Goal: Information Seeking & Learning: Learn about a topic

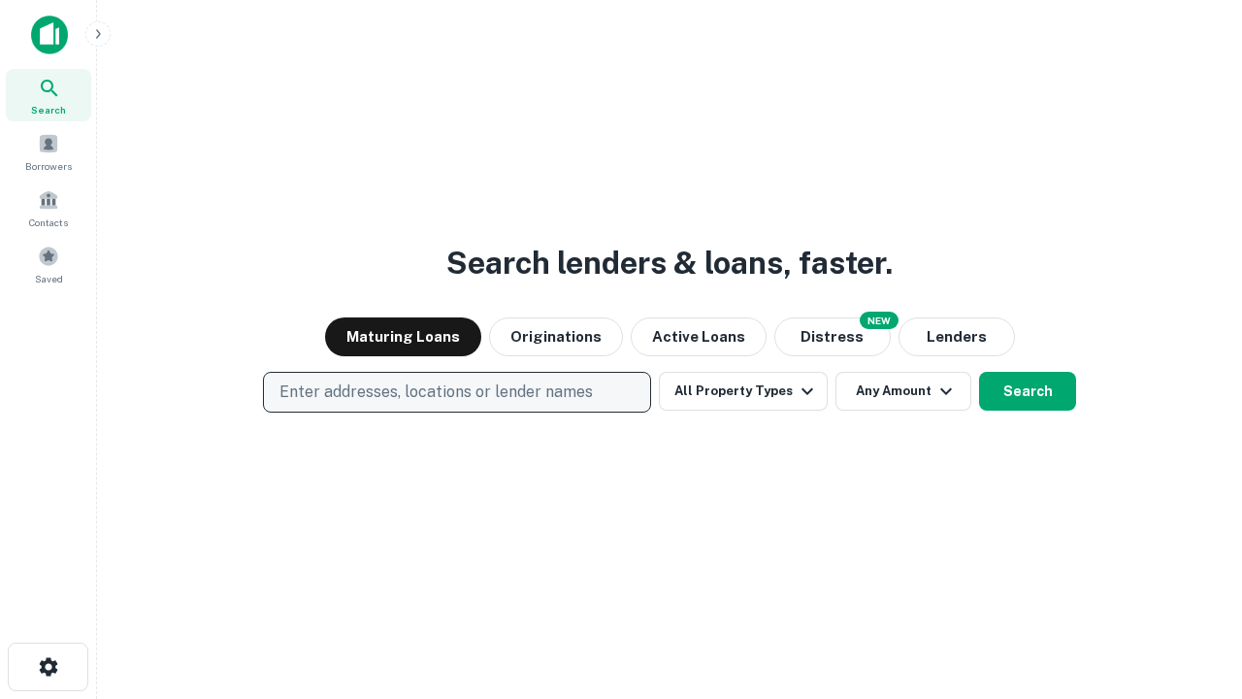
click at [456, 392] on p "Enter addresses, locations or lender names" at bounding box center [435, 391] width 313 height 23
type input "**********"
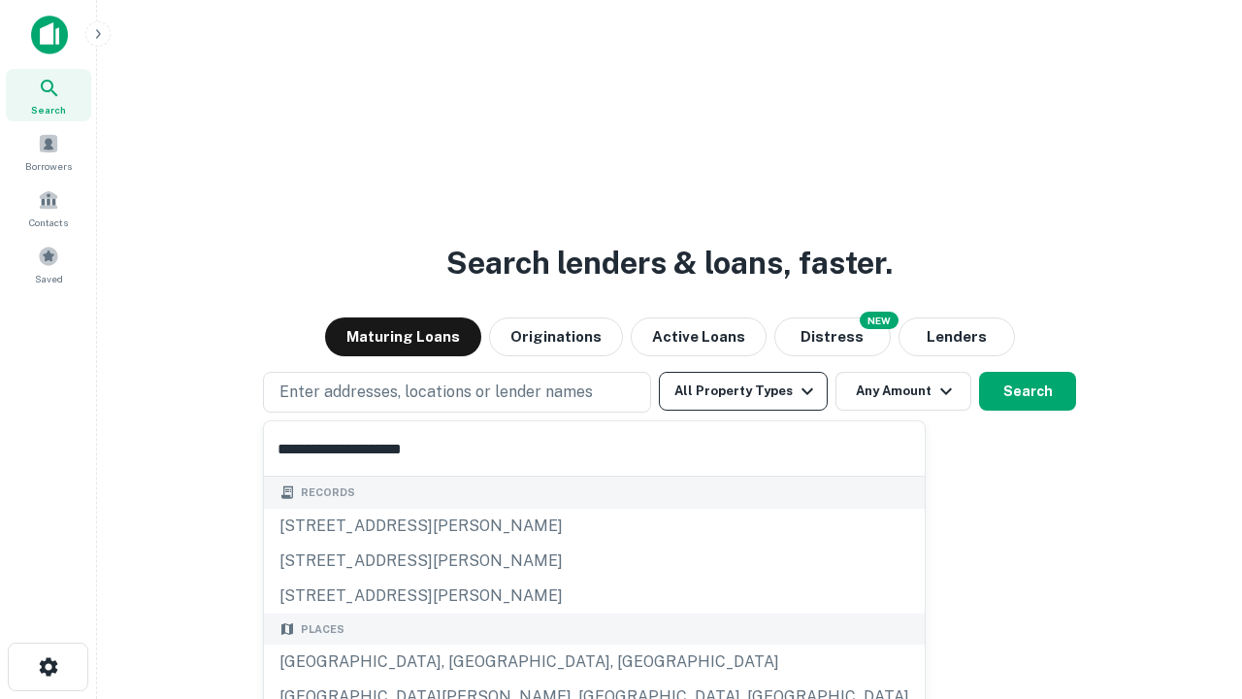
click at [464, 662] on div "[GEOGRAPHIC_DATA], [GEOGRAPHIC_DATA], [GEOGRAPHIC_DATA]" at bounding box center [594, 661] width 661 height 35
click at [743, 391] on button "All Property Types" at bounding box center [743, 391] width 169 height 39
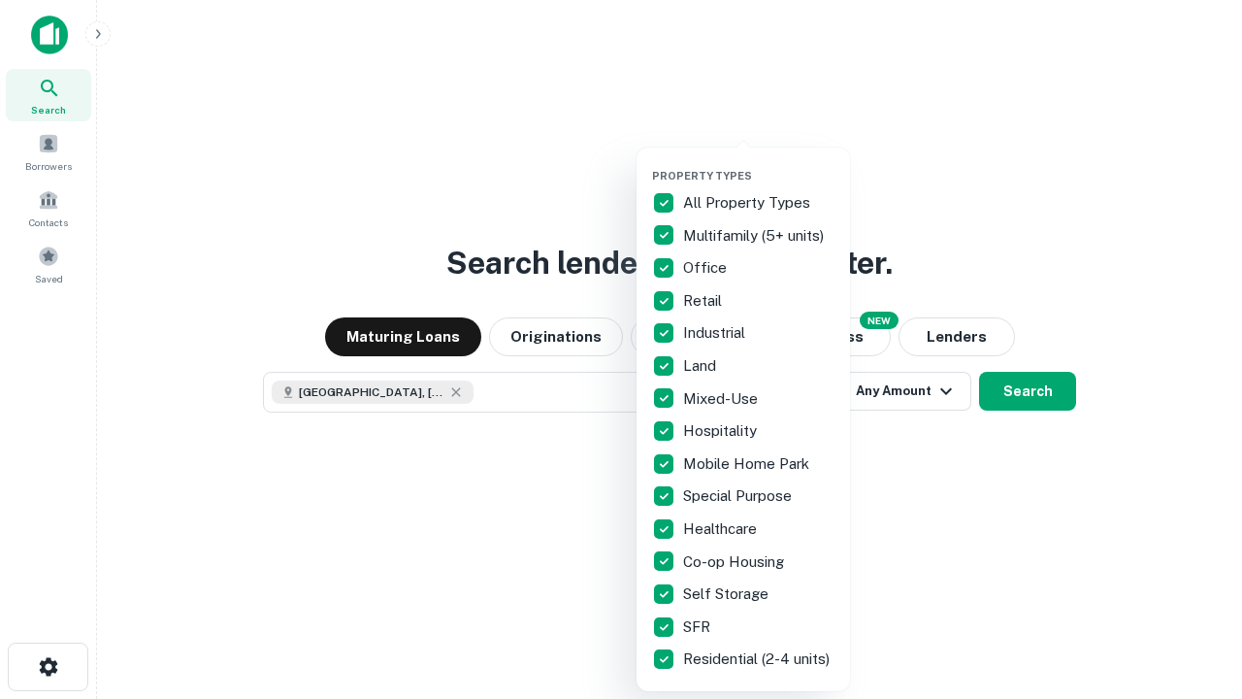
click at [759, 163] on button "button" at bounding box center [758, 163] width 213 height 1
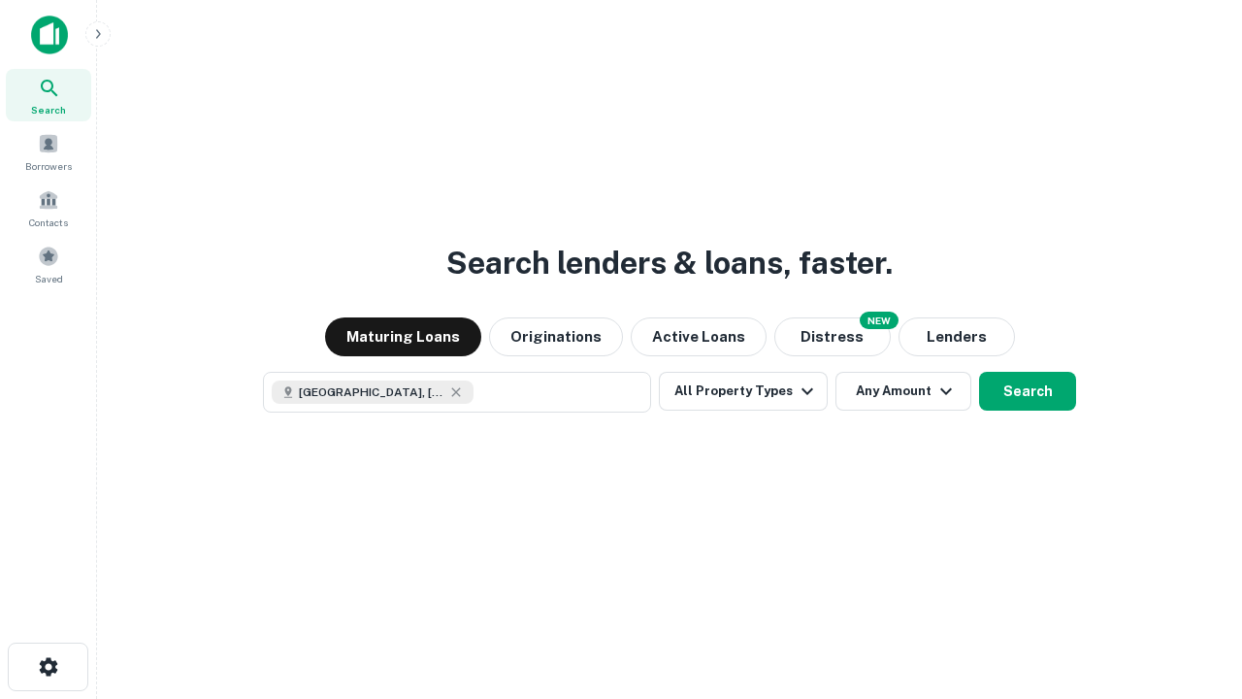
scroll to position [31, 0]
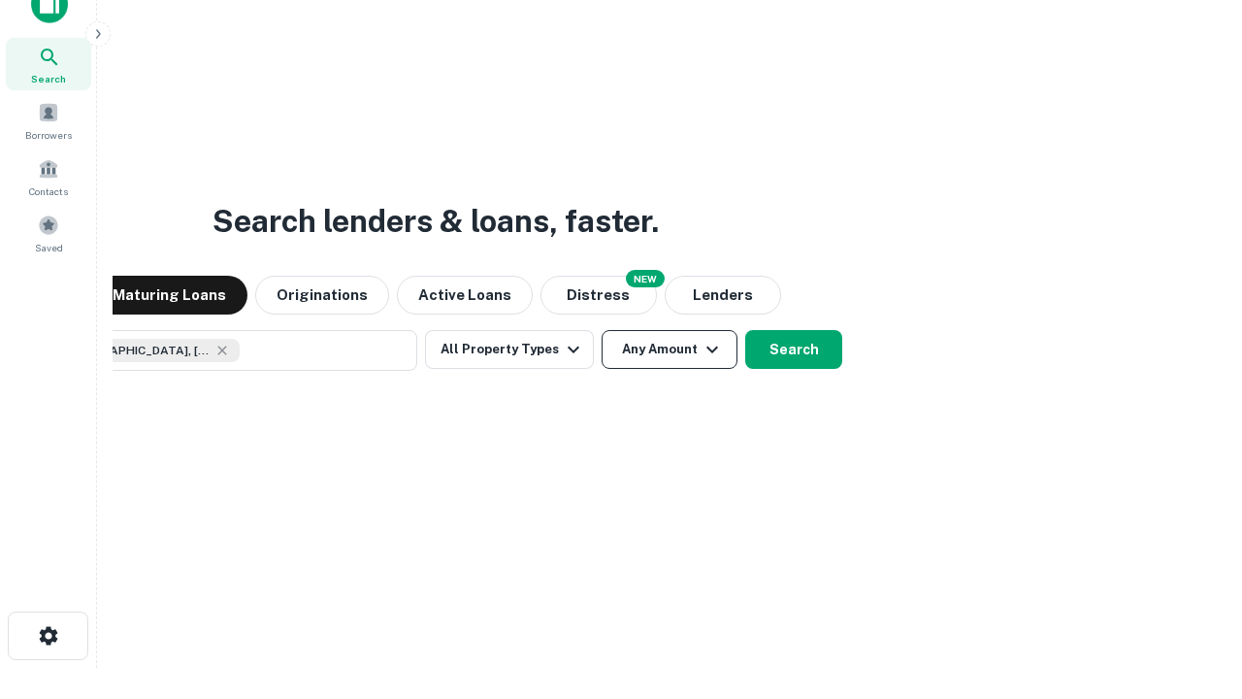
click at [602, 330] on button "Any Amount" at bounding box center [670, 349] width 136 height 39
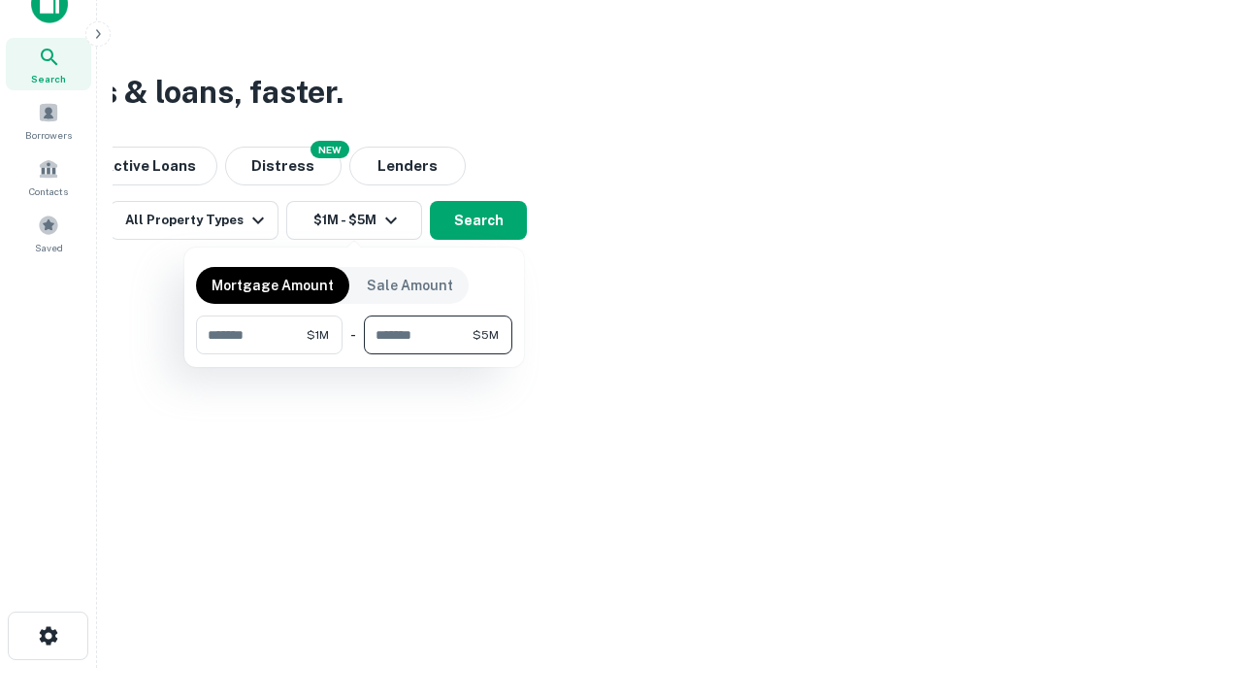
type input "*******"
click at [354, 354] on button "button" at bounding box center [354, 354] width 316 height 1
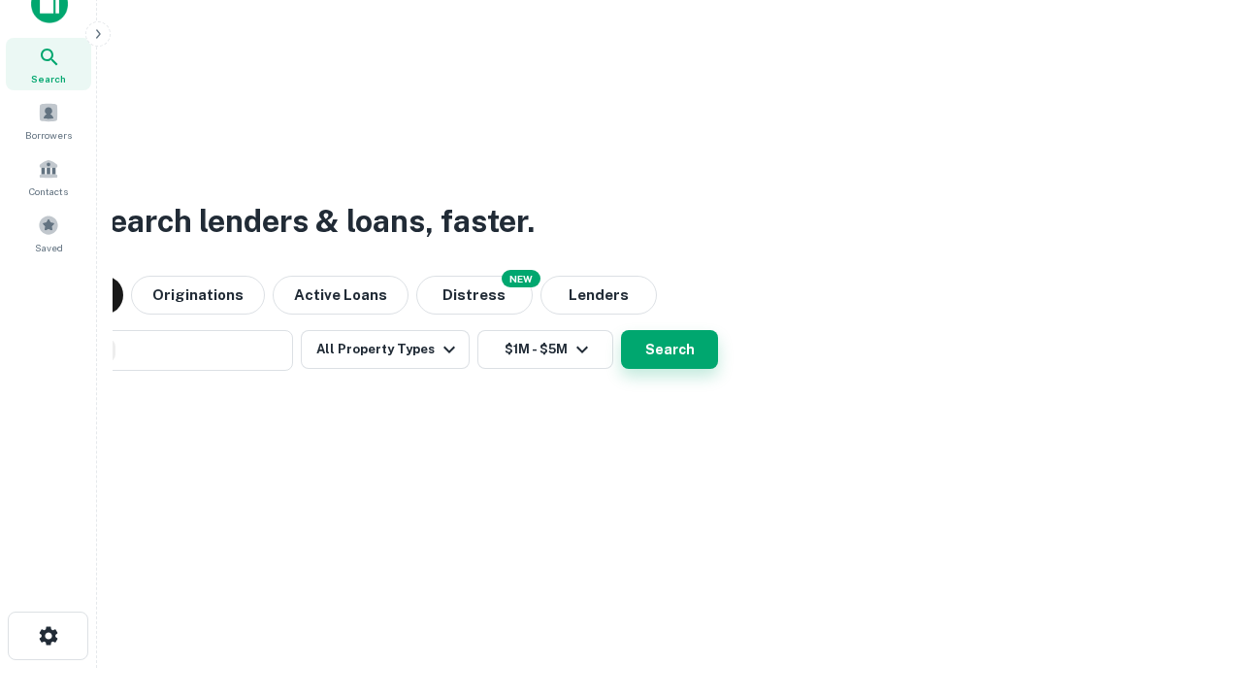
click at [621, 330] on button "Search" at bounding box center [669, 349] width 97 height 39
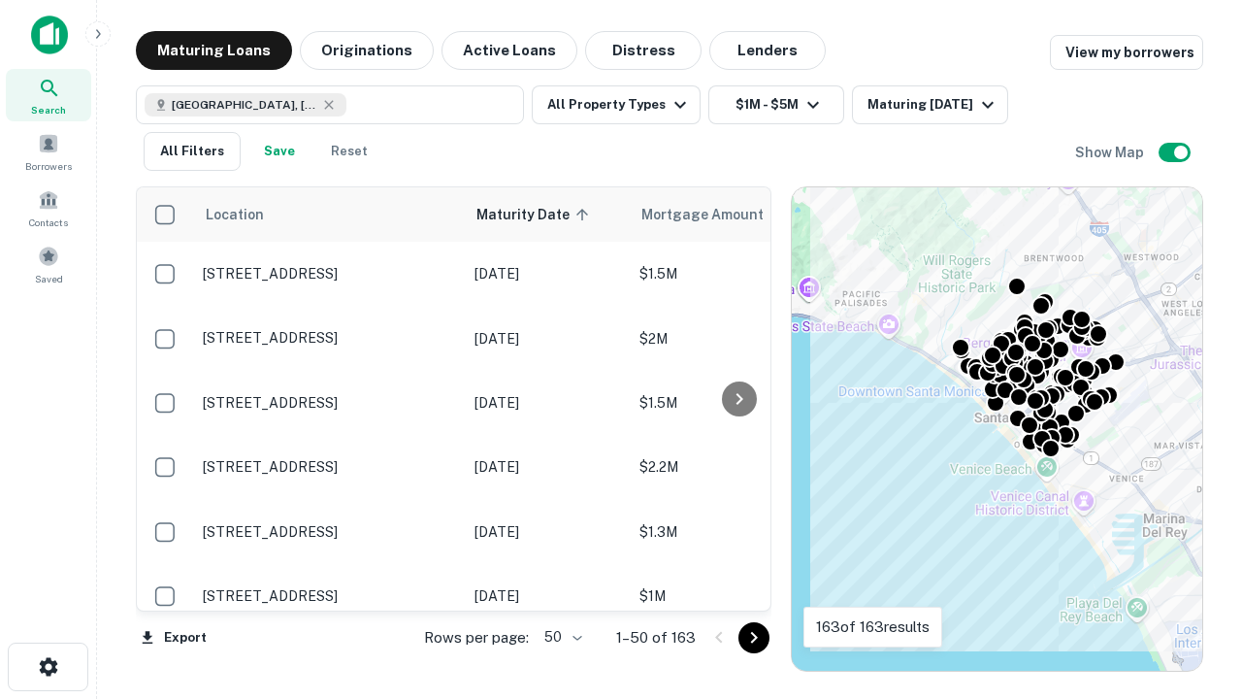
click at [560, 637] on body "Search Borrowers Contacts Saved Maturing Loans Originations Active Loans Distre…" at bounding box center [621, 349] width 1242 height 699
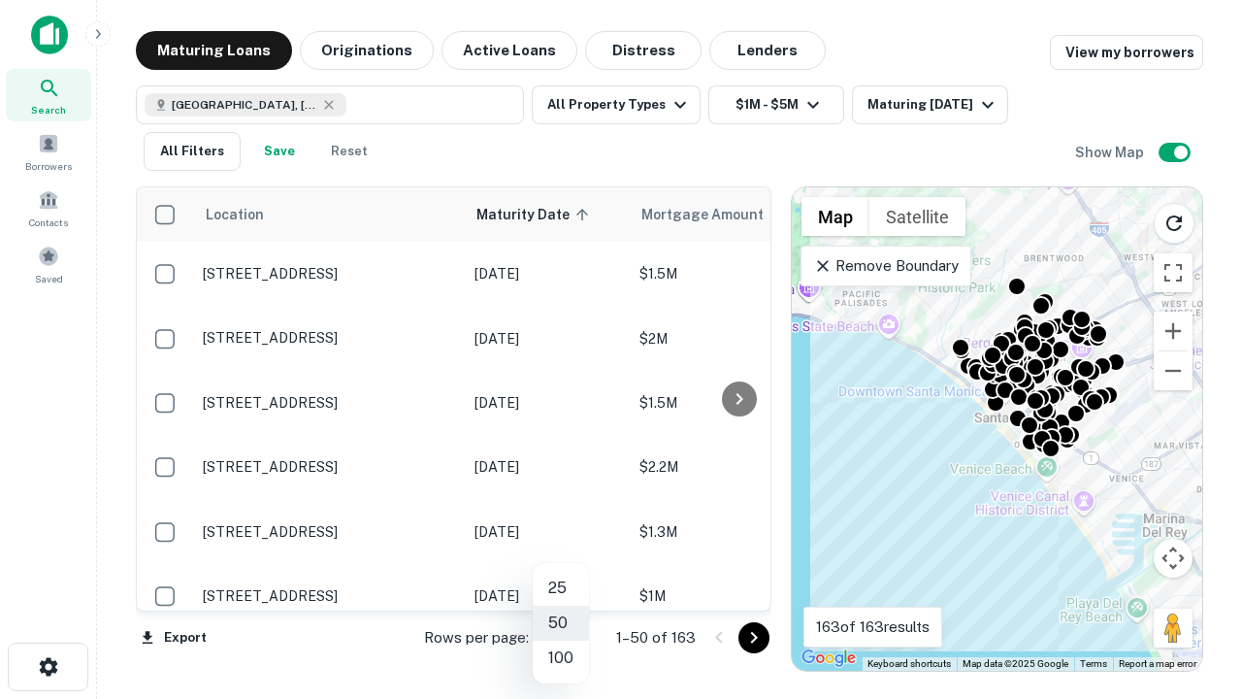
click at [561, 588] on li "25" at bounding box center [561, 588] width 56 height 35
